Goal: Task Accomplishment & Management: Use online tool/utility

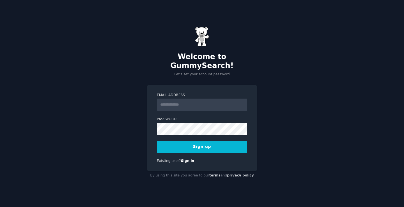
click at [170, 100] on input "Email Address" at bounding box center [202, 105] width 90 height 12
type input "**********"
click at [203, 142] on button "Sign up" at bounding box center [202, 147] width 90 height 12
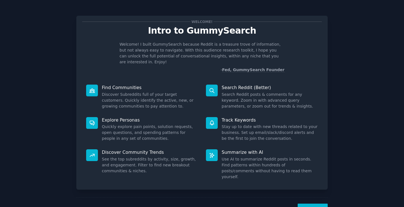
click at [316, 204] on button "Next" at bounding box center [313, 211] width 30 height 14
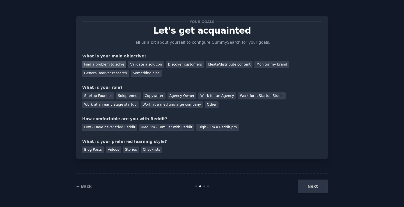
click at [99, 66] on div "Find a problem to solve" at bounding box center [104, 64] width 44 height 7
click at [147, 98] on div "Copywriter" at bounding box center [154, 96] width 23 height 7
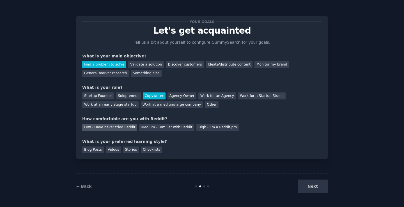
click at [114, 128] on div "Low - Have never tried Reddit" at bounding box center [109, 127] width 55 height 7
click at [93, 151] on div "Blog Posts" at bounding box center [93, 150] width 22 height 7
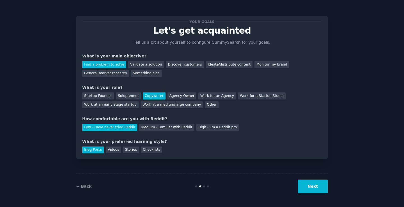
click at [312, 183] on button "Next" at bounding box center [313, 187] width 30 height 14
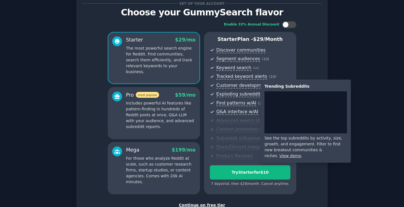
scroll to position [28, 0]
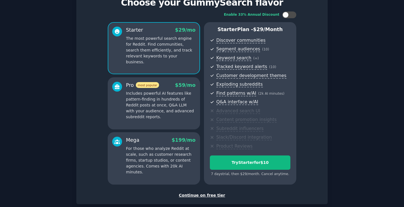
click at [199, 195] on div "Continue on free tier" at bounding box center [202, 196] width 240 height 6
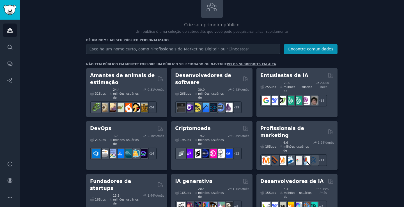
scroll to position [24, 0]
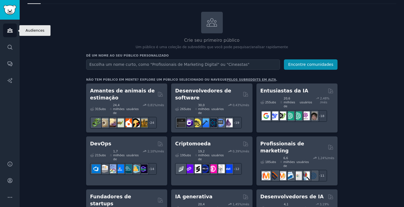
click at [11, 29] on icon "Barra lateral" at bounding box center [9, 31] width 5 height 4
click at [11, 29] on icon "Barra lateral" at bounding box center [10, 31] width 6 height 6
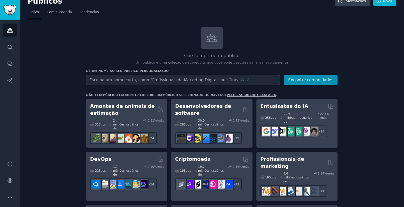
scroll to position [0, 0]
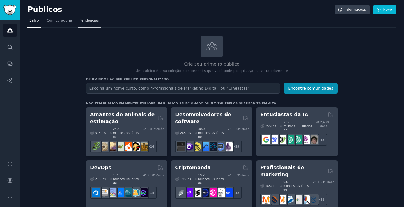
click at [84, 22] on font "Tendências" at bounding box center [89, 21] width 19 height 4
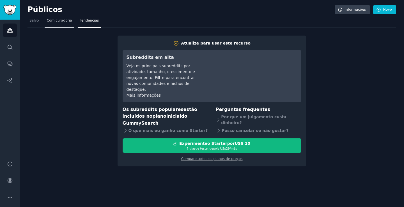
click at [63, 21] on font "Com curadoria" at bounding box center [59, 21] width 25 height 4
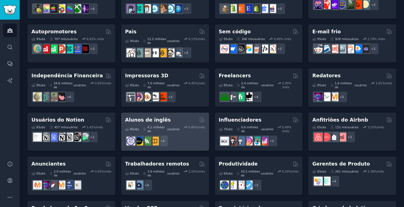
scroll to position [255, 0]
